Goal: Navigation & Orientation: Find specific page/section

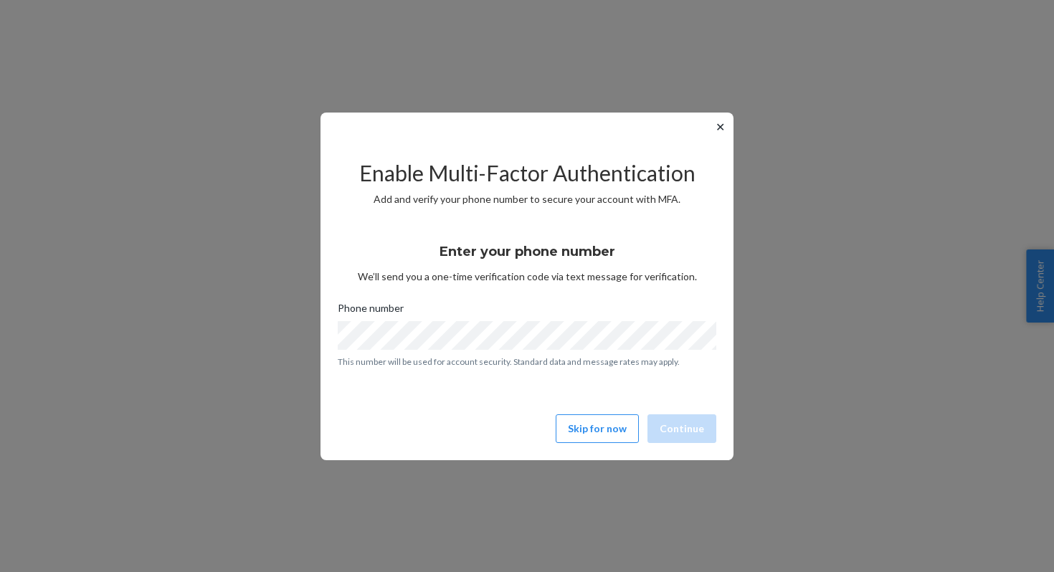
click at [720, 134] on button "✕" at bounding box center [720, 126] width 15 height 17
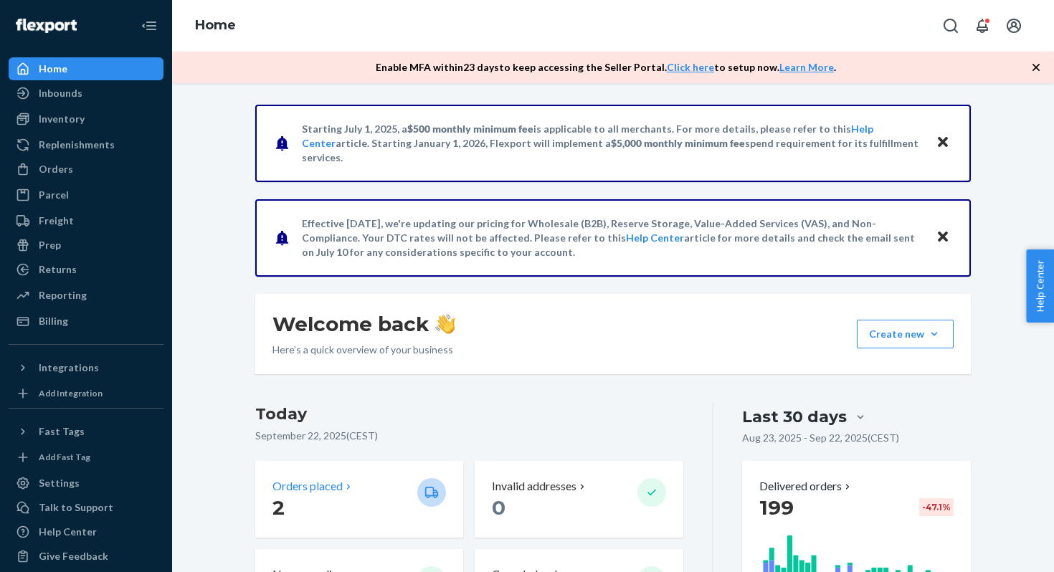
click at [334, 504] on p "2" at bounding box center [339, 508] width 133 height 26
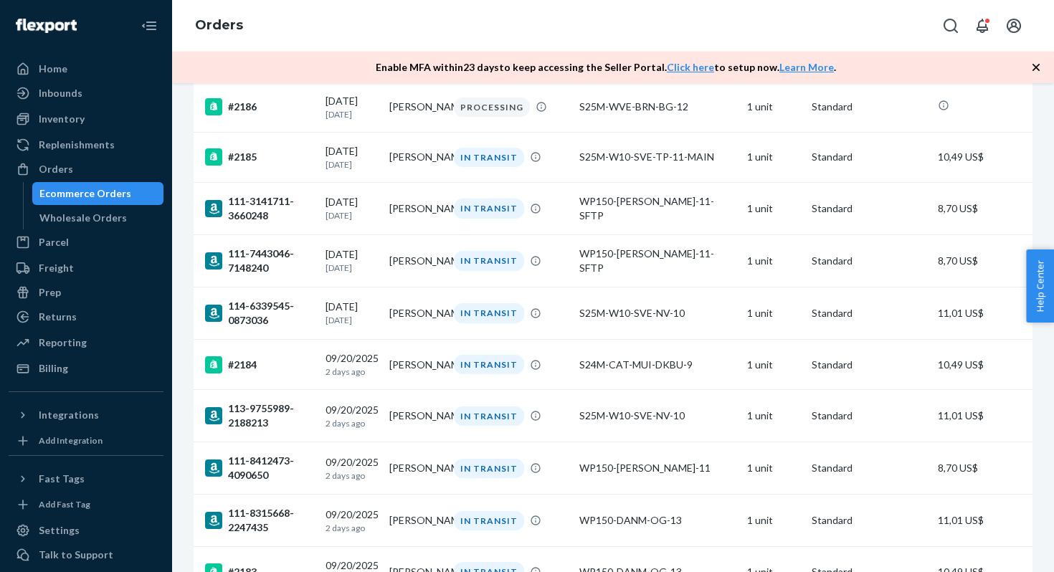
scroll to position [512, 0]
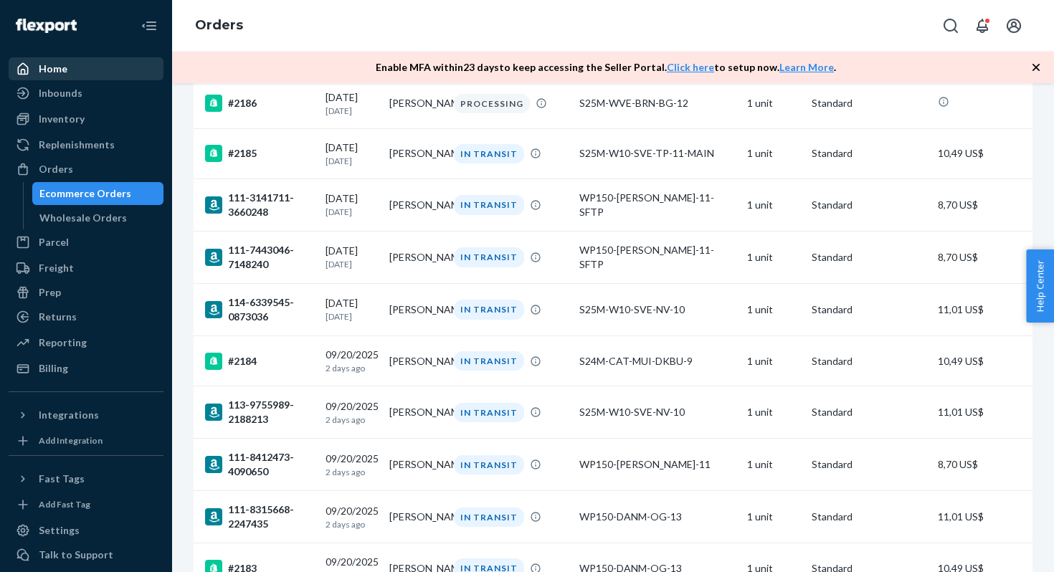
click at [67, 71] on div "Home" at bounding box center [86, 69] width 152 height 20
